Goal: Transaction & Acquisition: Purchase product/service

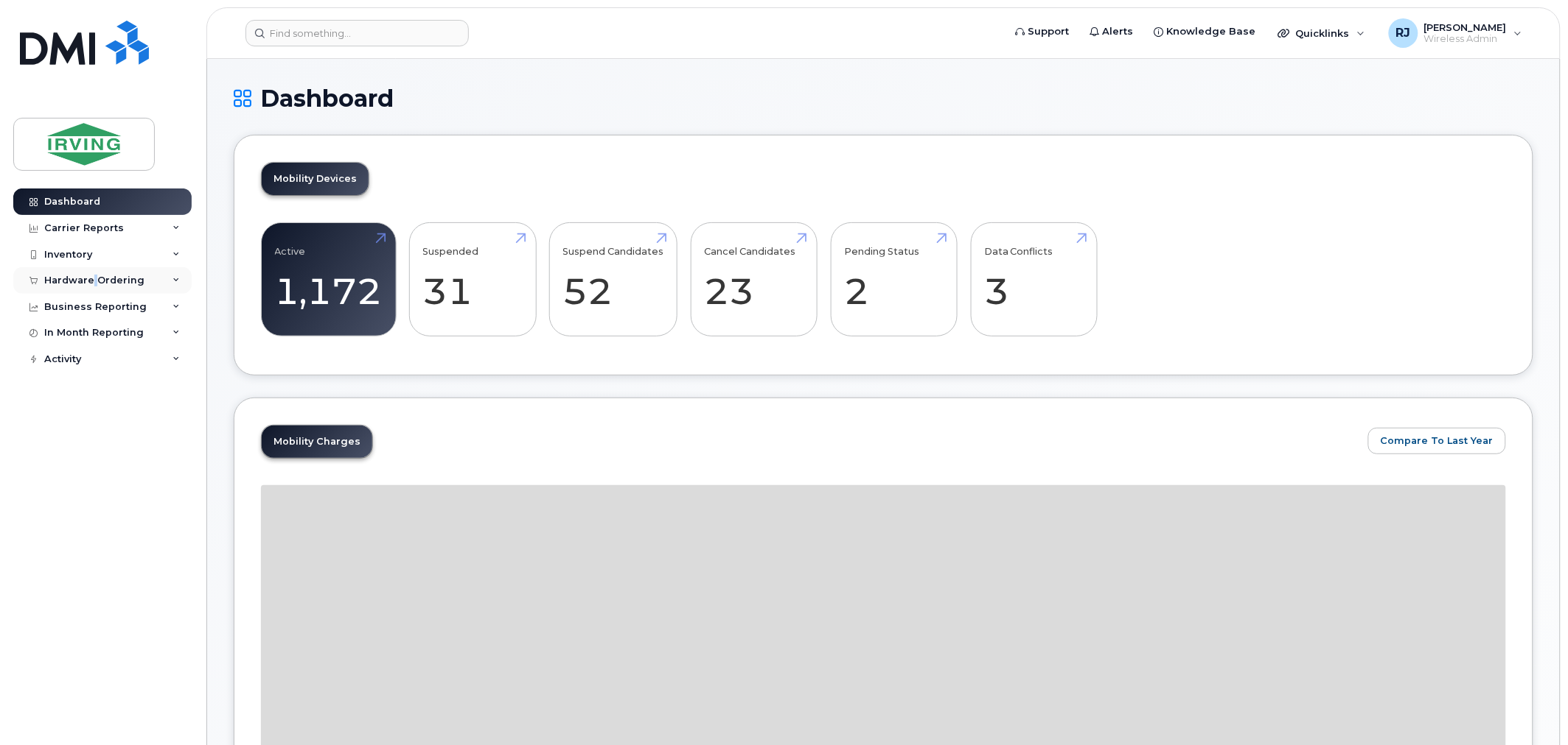
click at [94, 274] on div "Hardware Ordering" at bounding box center [102, 280] width 179 height 26
click at [120, 309] on link "Overview" at bounding box center [115, 307] width 152 height 28
click at [77, 297] on link "Overview" at bounding box center [115, 307] width 152 height 28
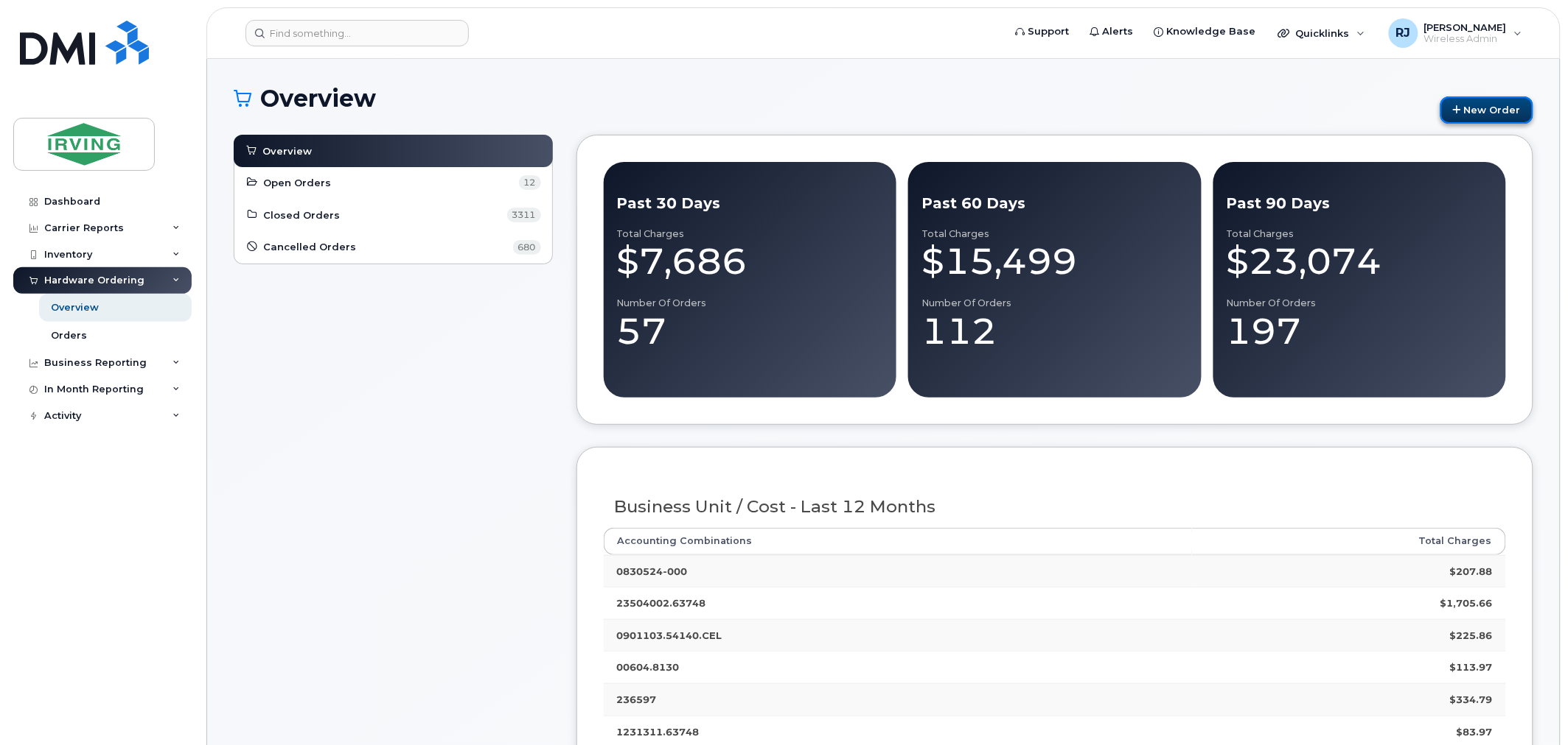
click at [1501, 104] on link "New Order" at bounding box center [1486, 110] width 93 height 27
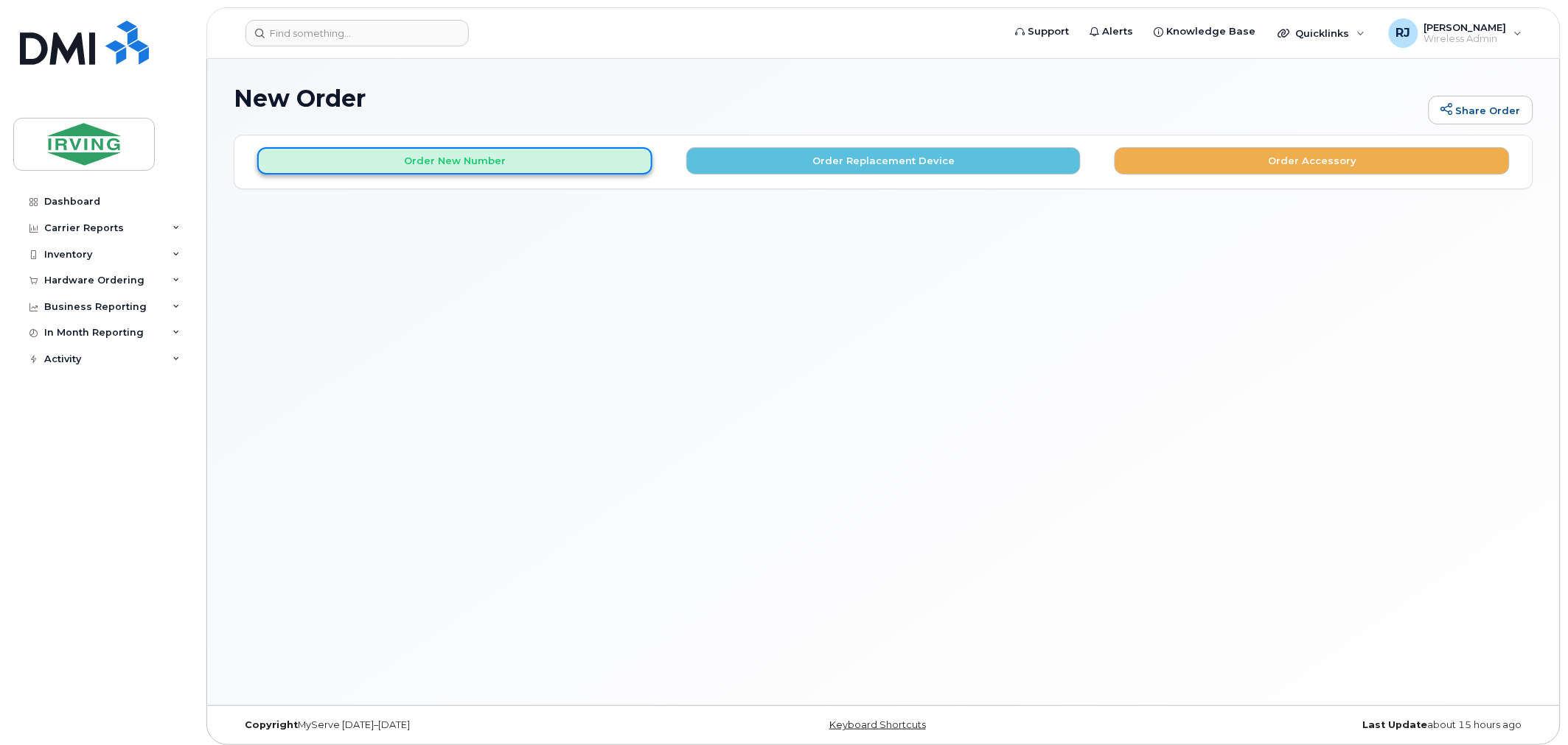
click at [511, 171] on button "Order New Number" at bounding box center [455, 161] width 395 height 27
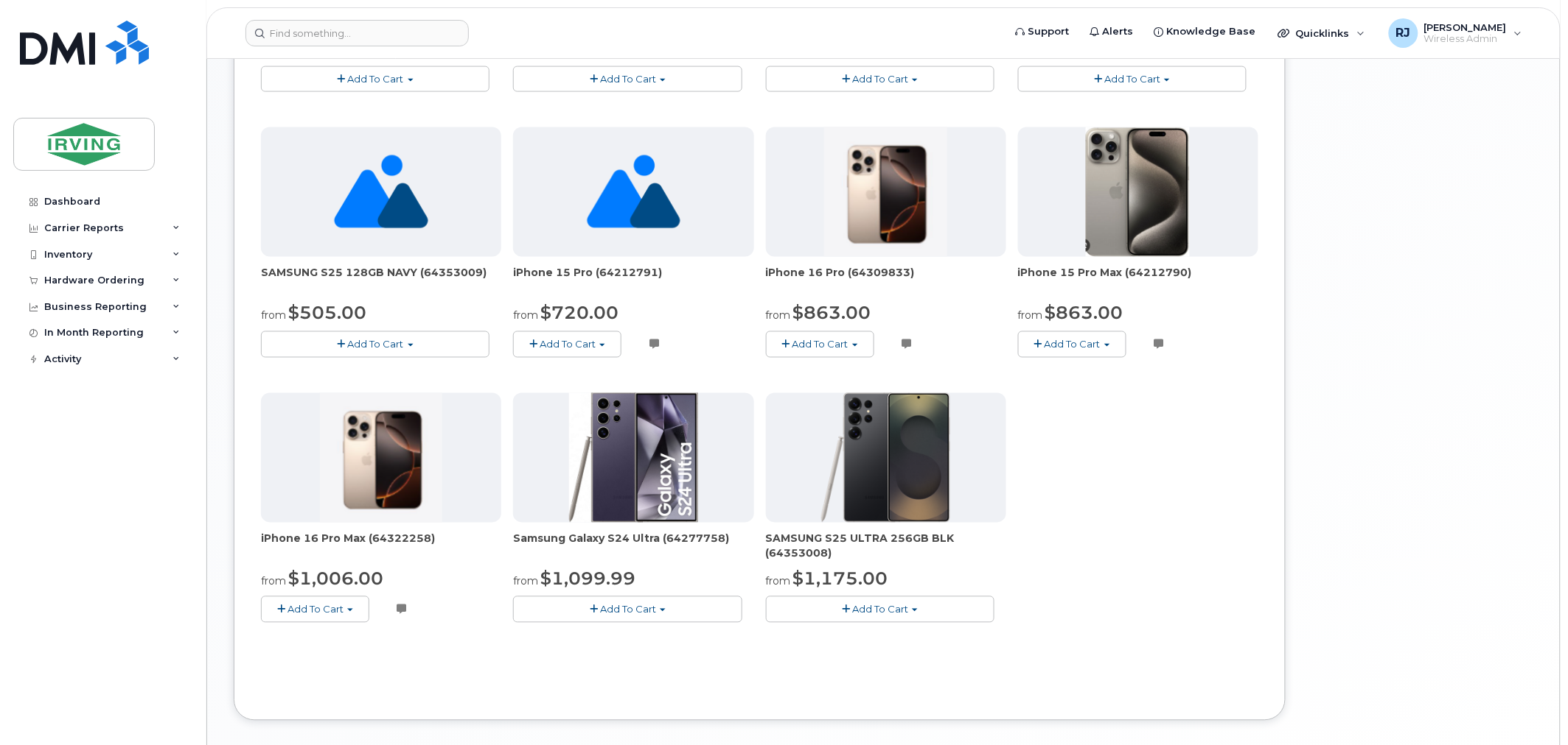
scroll to position [737, 0]
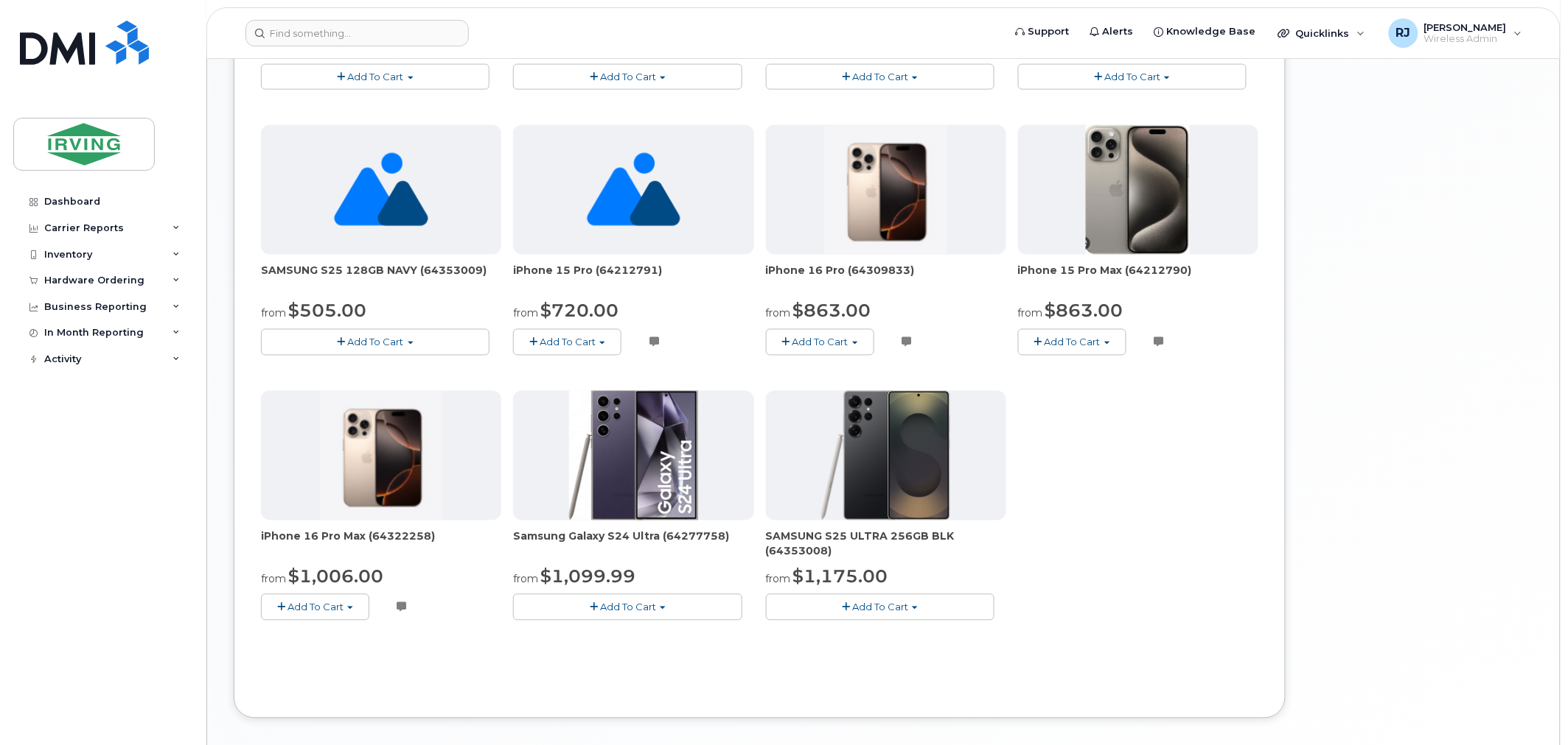
click at [908, 607] on span "Add To Cart" at bounding box center [880, 607] width 56 height 12
click at [1216, 556] on div "SIM Card - Multi 5G $0.00 Add To Cart $0.00 - New Activation BYOD w/SIM from $0…" at bounding box center [760, 119] width 998 height 1049
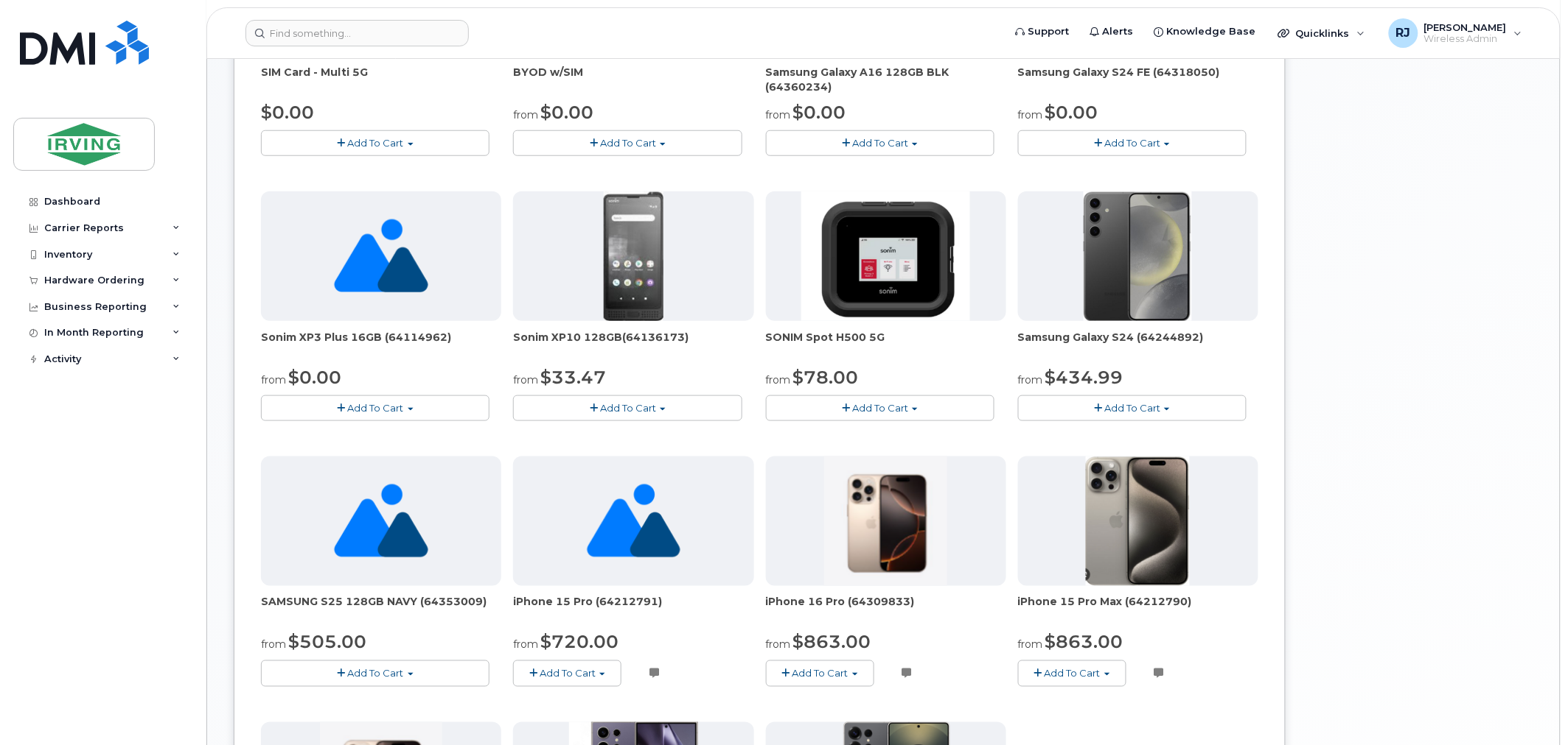
scroll to position [409, 0]
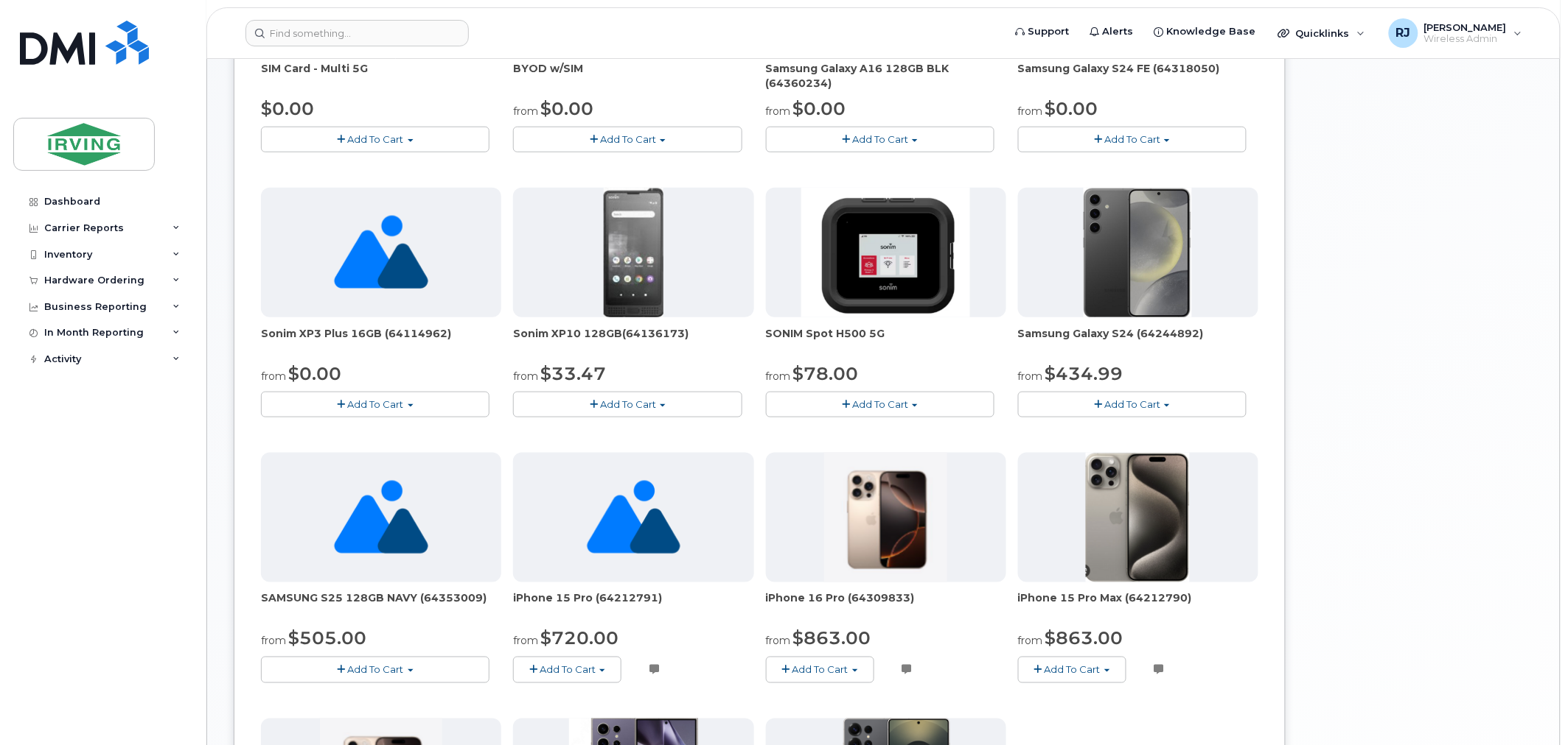
click at [1176, 401] on button "Add To Cart" at bounding box center [1132, 404] width 229 height 25
click at [1365, 392] on div "Your Cart is Empty! Choose product from the left side and you will see the new …" at bounding box center [1415, 398] width 236 height 1343
